Goal: Task Accomplishment & Management: Complete application form

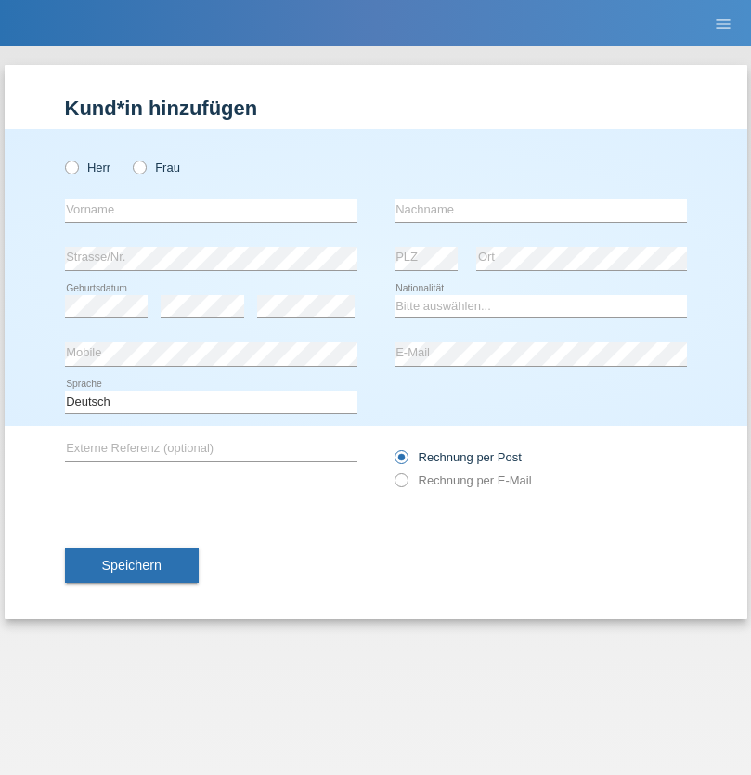
radio input "true"
click at [211, 210] on input "text" at bounding box center [211, 210] width 292 height 23
type input "Rida"
click at [540, 210] on input "text" at bounding box center [540, 210] width 292 height 23
type input "Chreif"
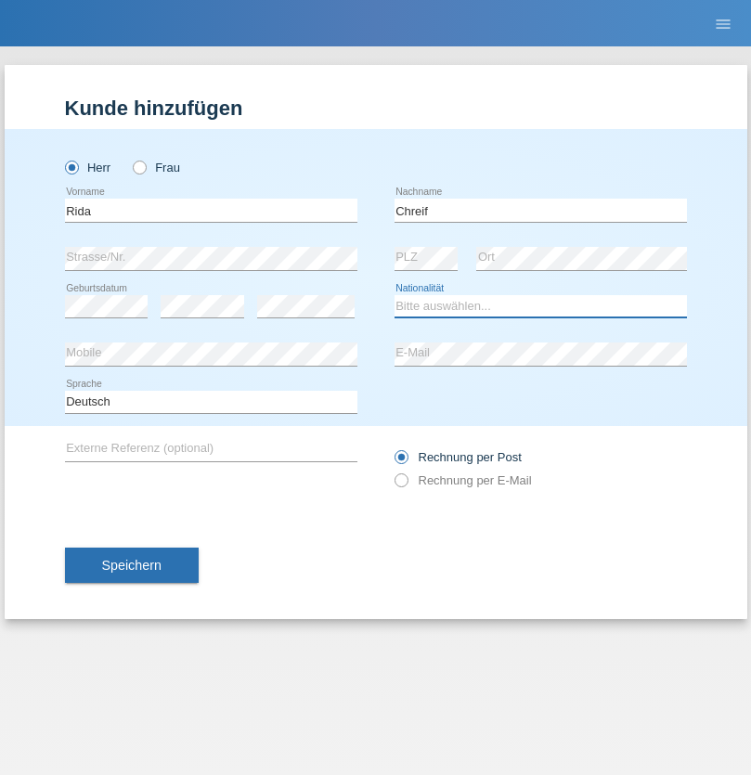
select select "CH"
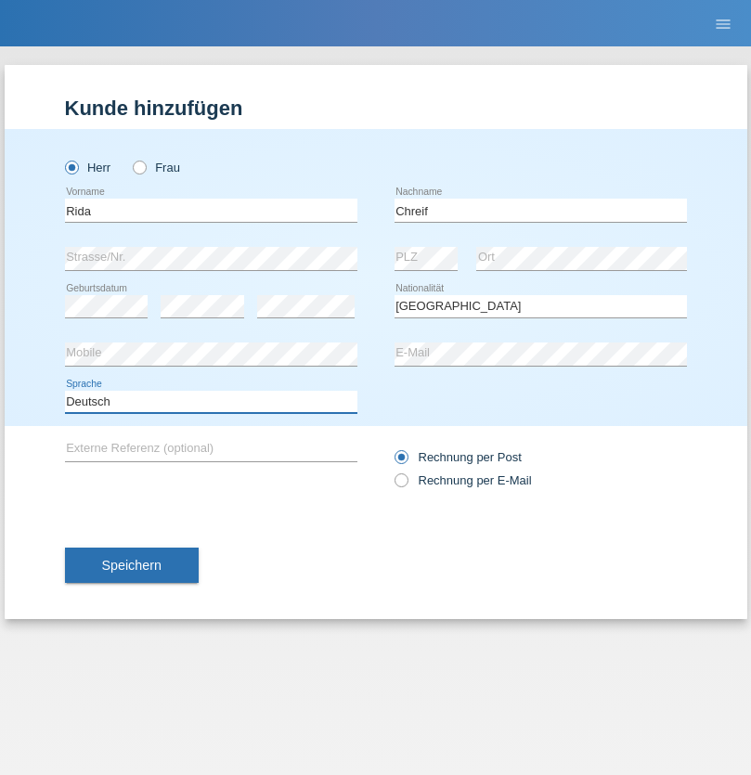
select select "en"
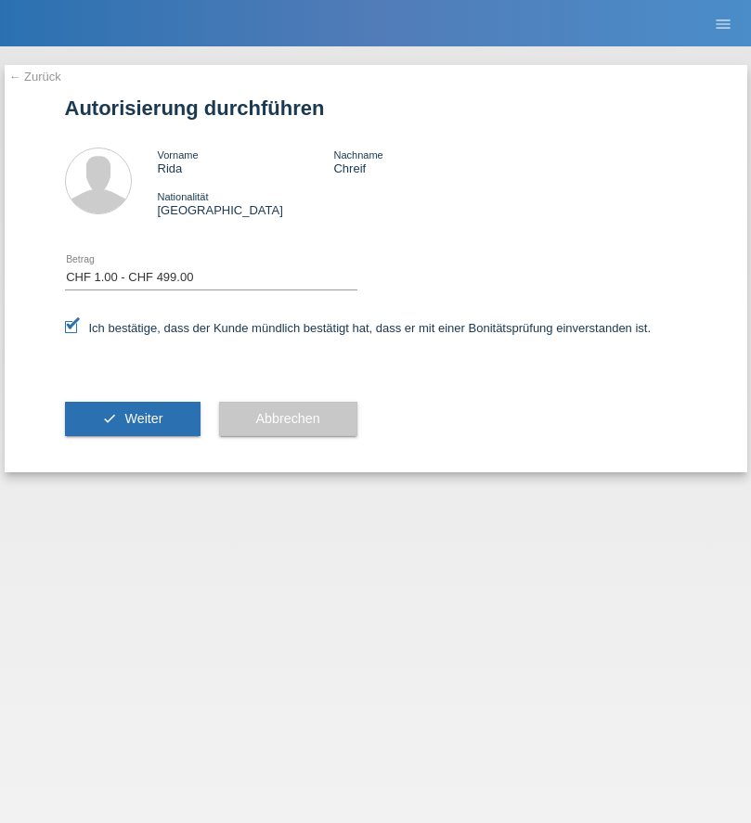
select select "1"
click at [132, 419] on span "Weiter" at bounding box center [143, 418] width 38 height 15
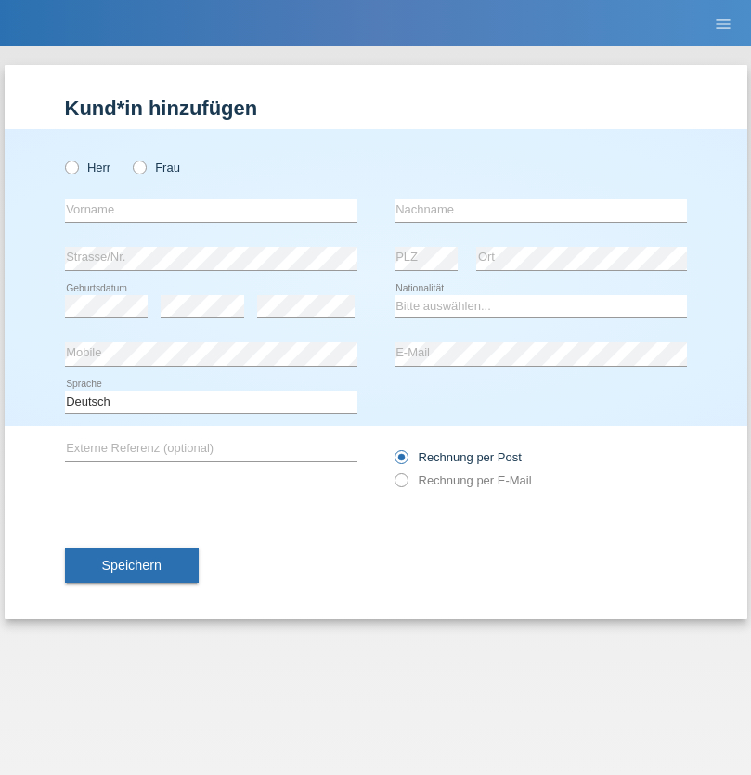
radio input "true"
click at [211, 210] on input "text" at bounding box center [211, 210] width 292 height 23
type input "Shakir"
click at [540, 210] on input "text" at bounding box center [540, 210] width 292 height 23
type input "Mokhtar Abokor"
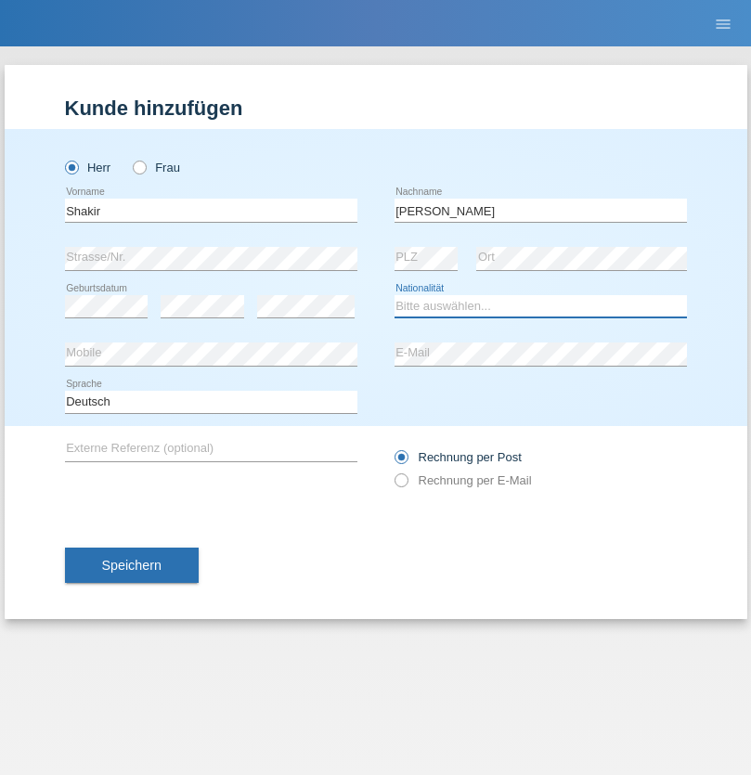
select select "SO"
select select "C"
select select "27"
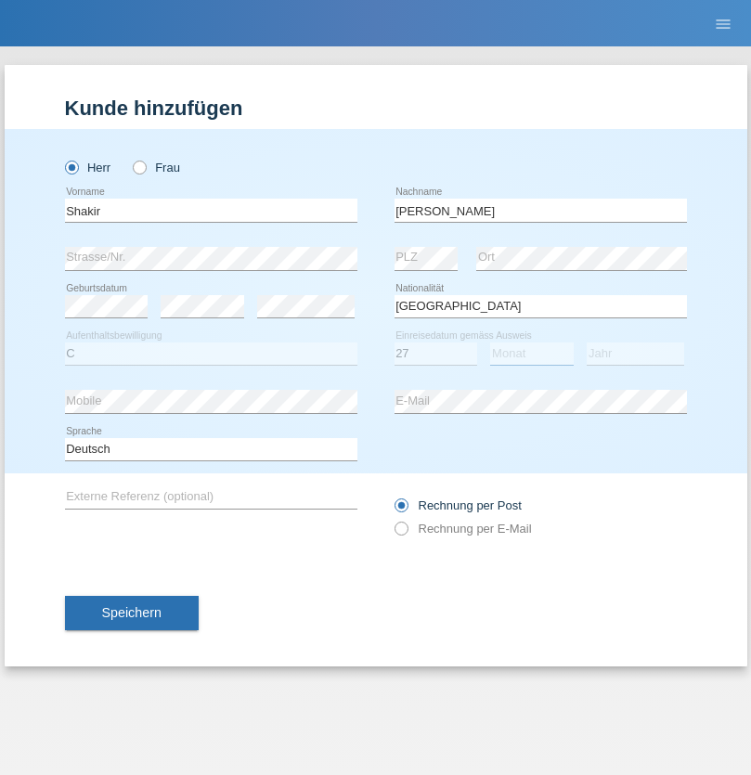
select select "04"
select select "2015"
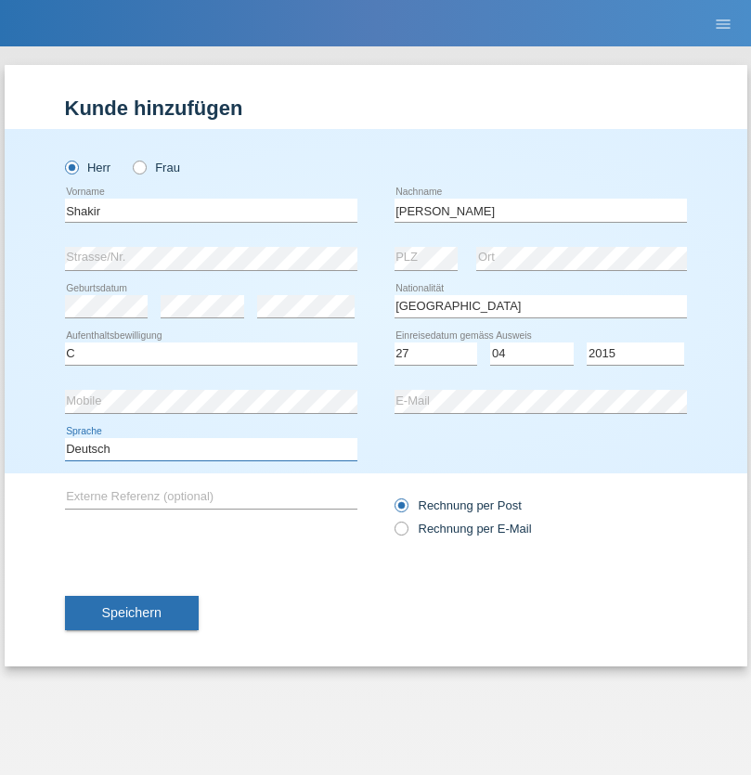
select select "en"
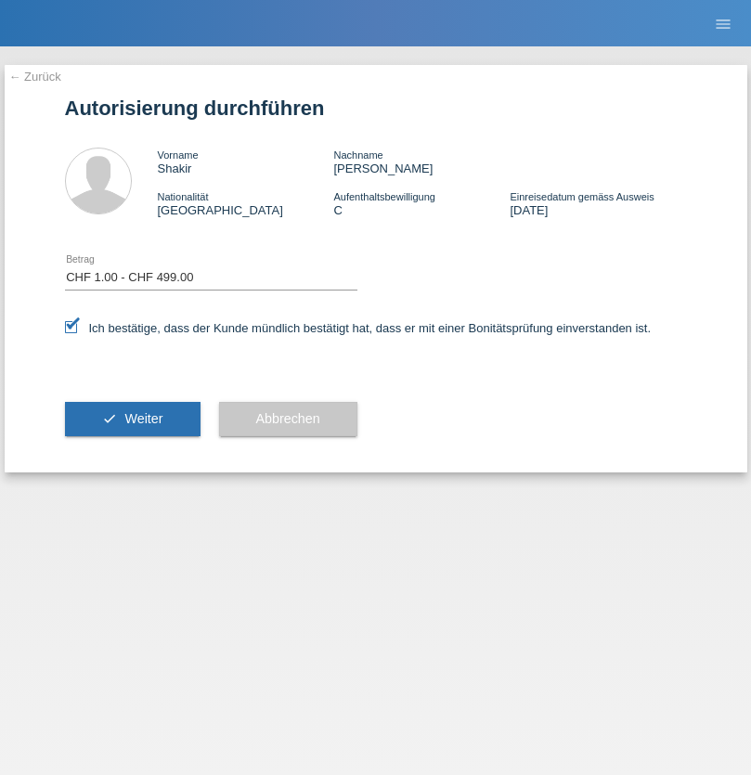
select select "1"
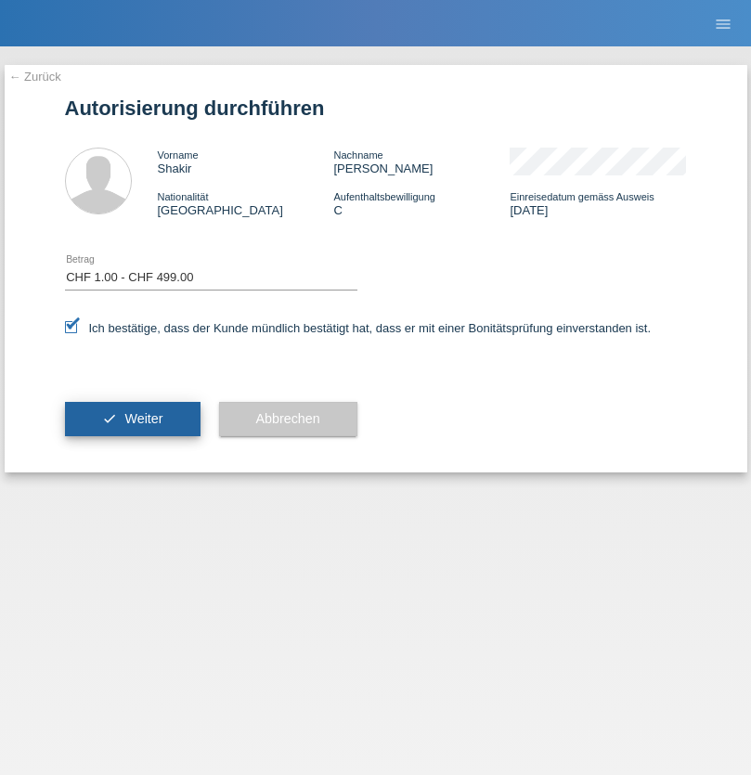
click at [132, 419] on span "Weiter" at bounding box center [143, 418] width 38 height 15
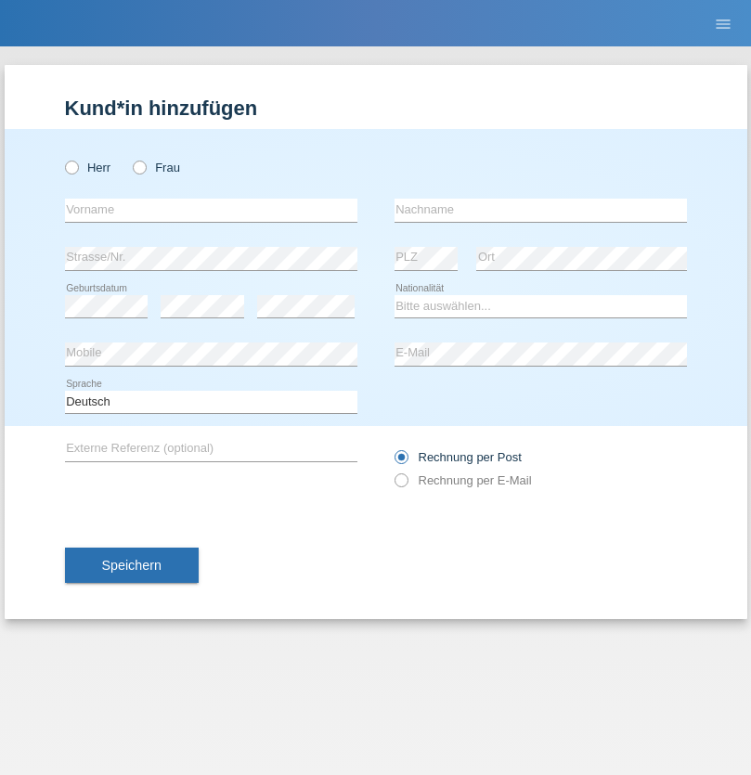
radio input "true"
click at [211, 210] on input "text" at bounding box center [211, 210] width 292 height 23
type input "[PERSON_NAME]"
click at [540, 210] on input "text" at bounding box center [540, 210] width 292 height 23
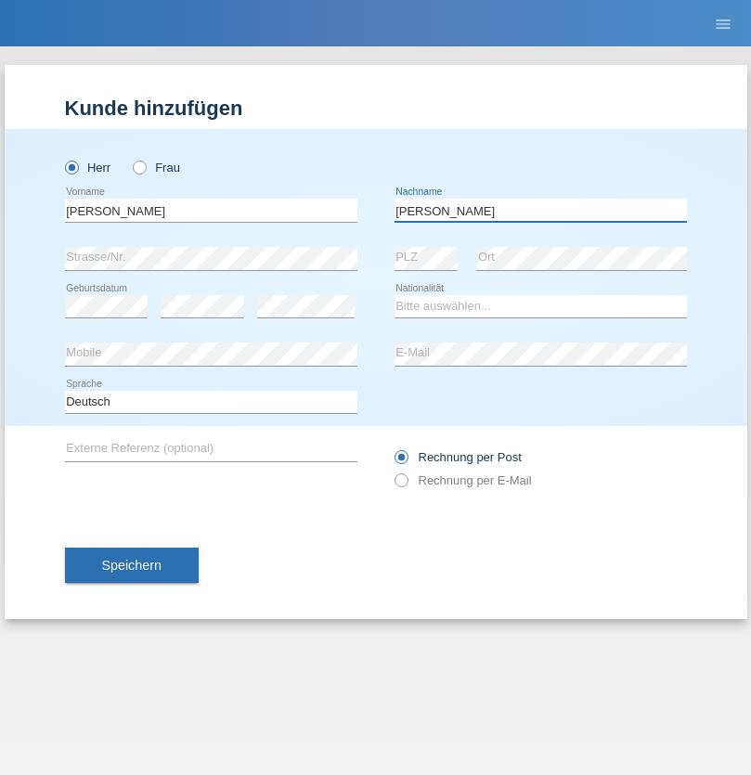
type input "[PERSON_NAME]"
select select "RO"
select select "C"
select select "11"
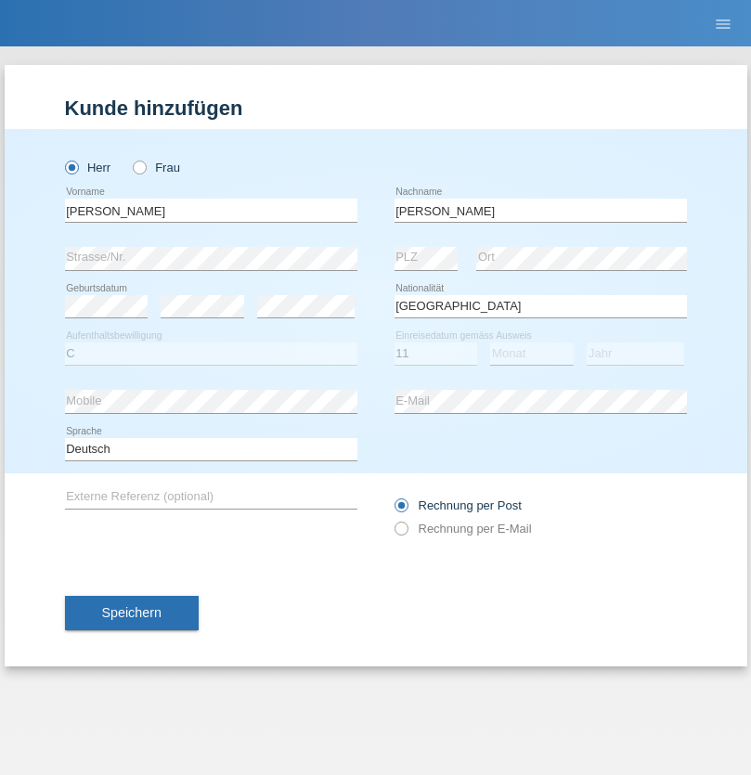
select select "02"
select select "2011"
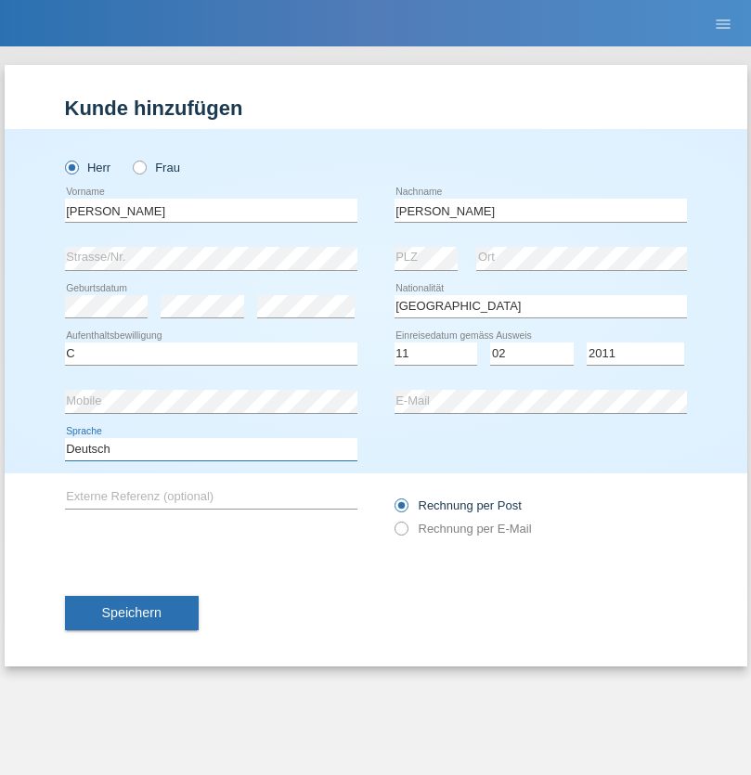
select select "en"
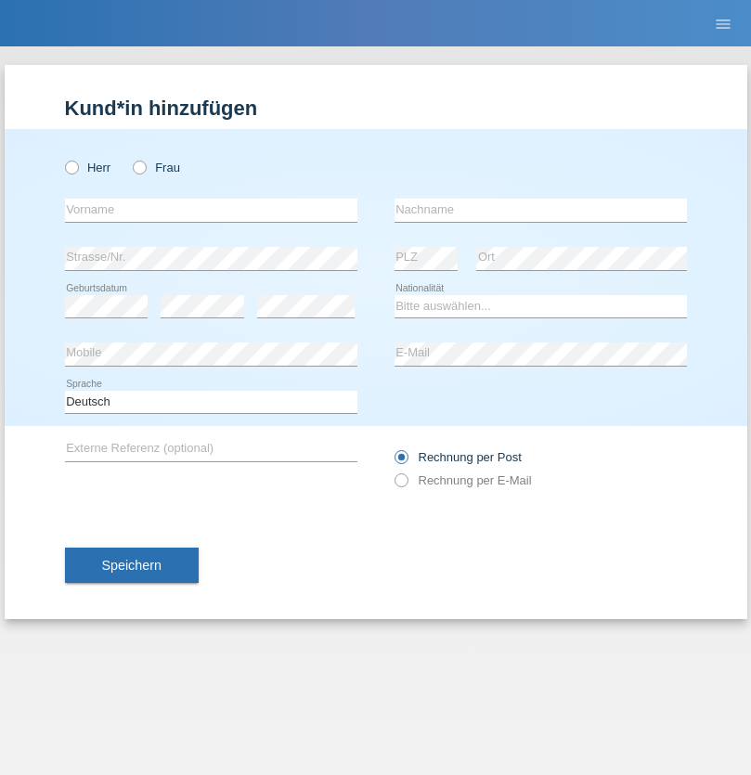
radio input "true"
click at [211, 210] on input "text" at bounding box center [211, 210] width 292 height 23
type input "Hasan"
click at [540, 210] on input "text" at bounding box center [540, 210] width 292 height 23
type input "Ymeri"
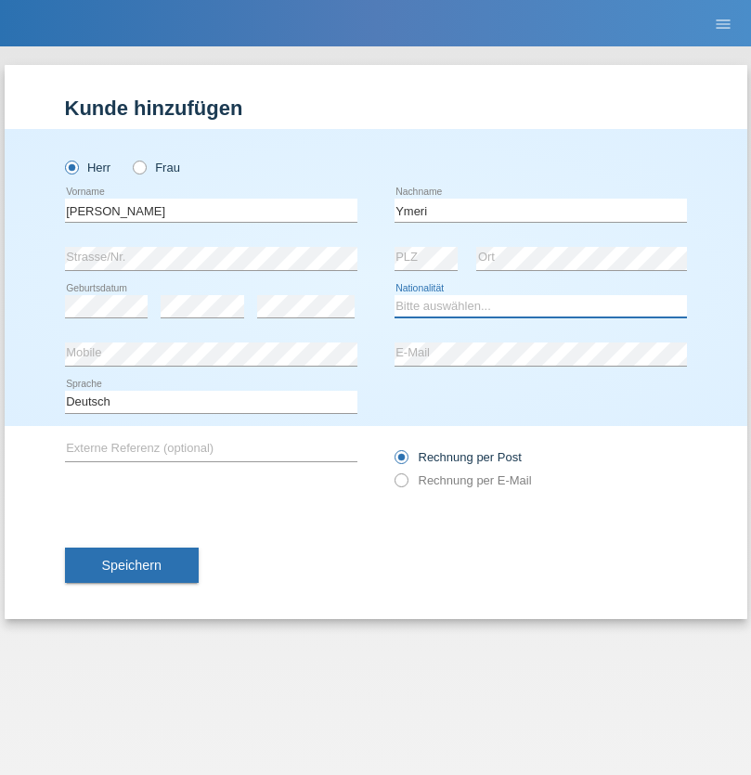
select select "XK"
select select "C"
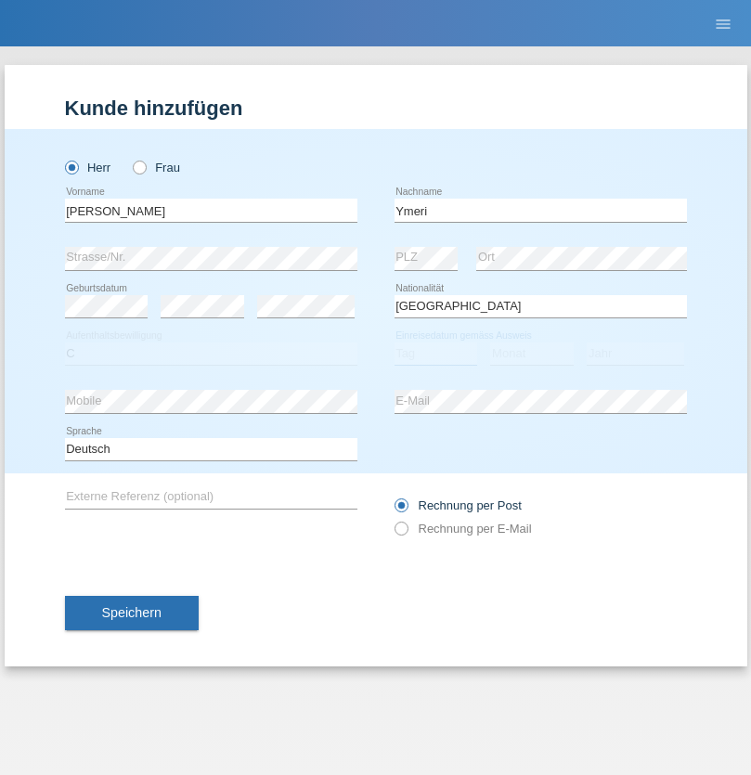
select select "21"
select select "03"
select select "1991"
